Goal: Task Accomplishment & Management: Manage account settings

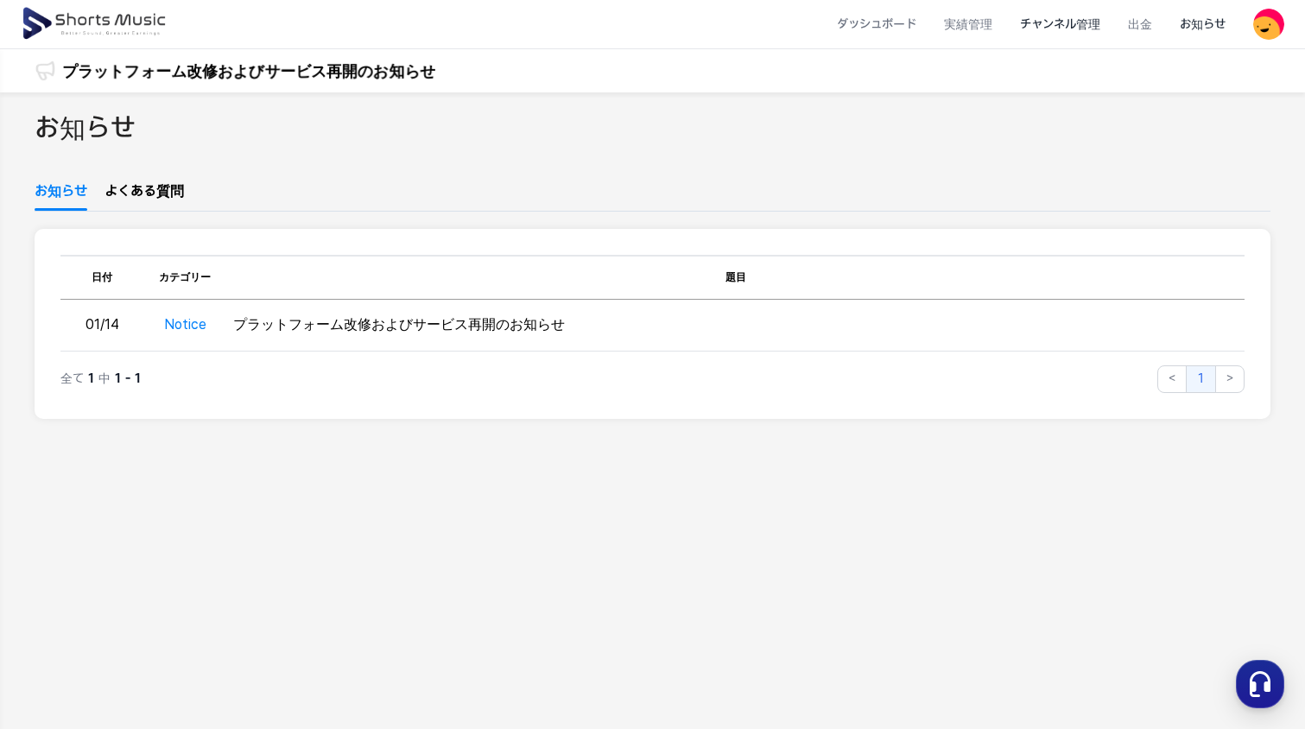
click at [1050, 28] on li "チャンネル管理" at bounding box center [1060, 25] width 108 height 46
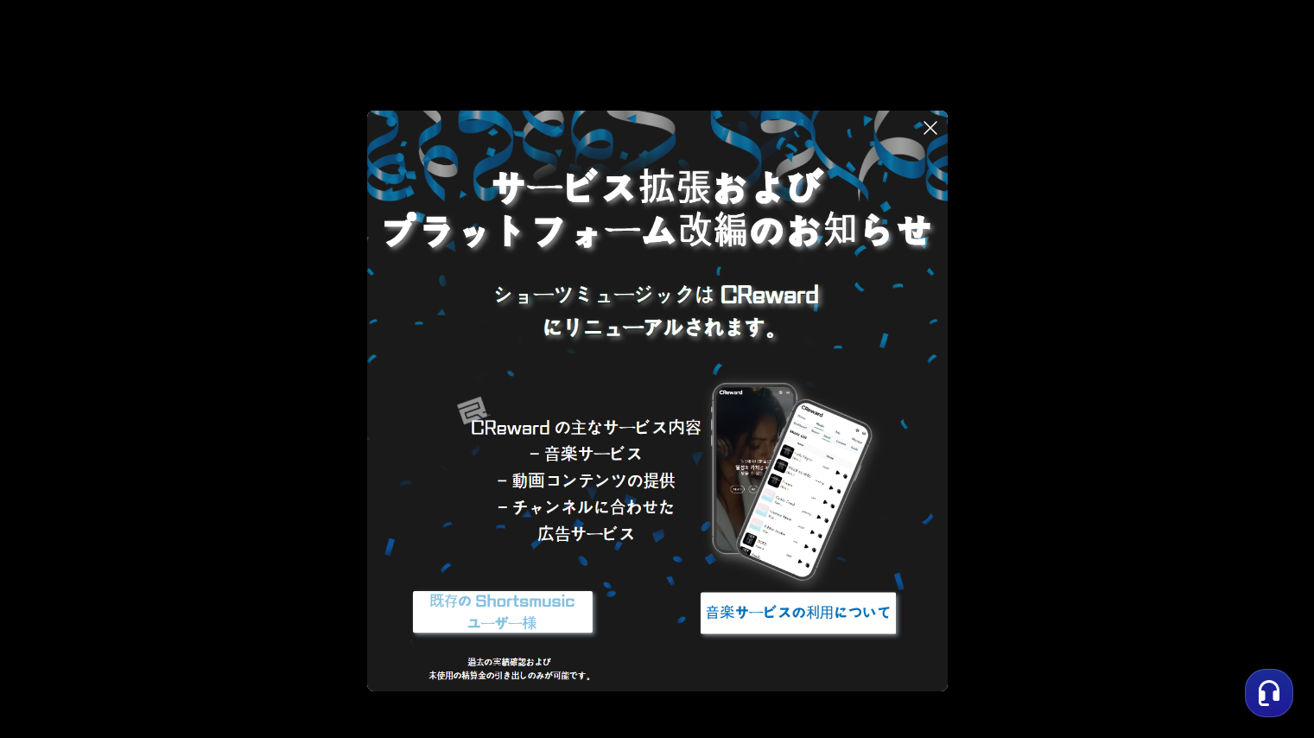
click at [521, 612] on img at bounding box center [503, 612] width 216 height 65
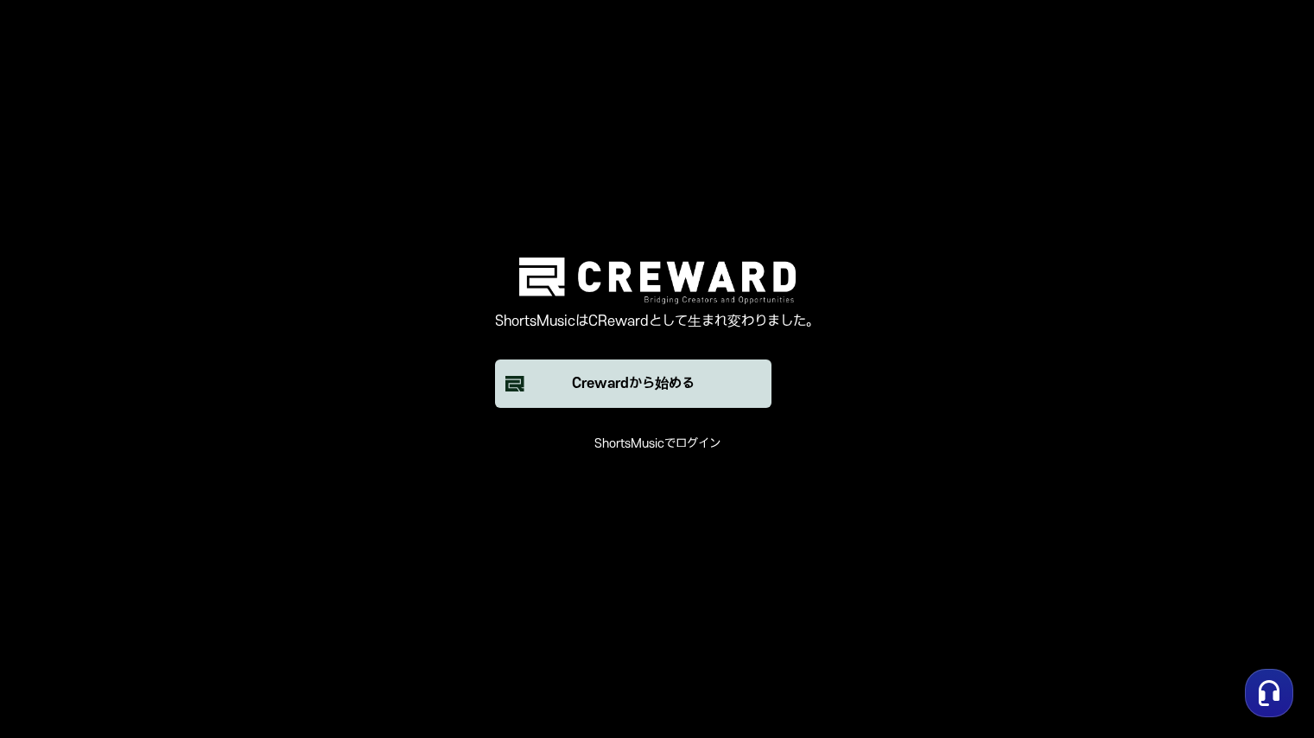
click at [652, 383] on font "Crewardから始める" at bounding box center [633, 384] width 123 height 16
